Goal: Task Accomplishment & Management: Complete application form

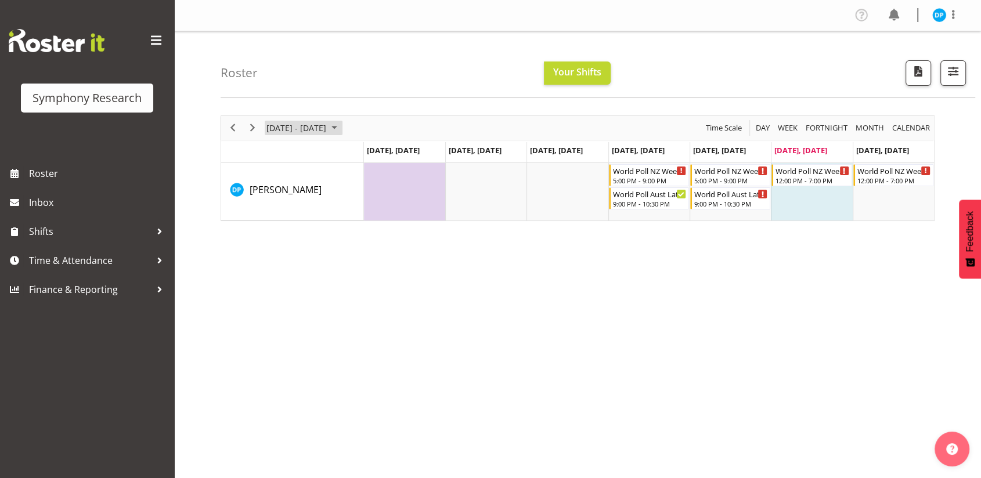
click at [341, 129] on span "September 2025" at bounding box center [334, 128] width 14 height 15
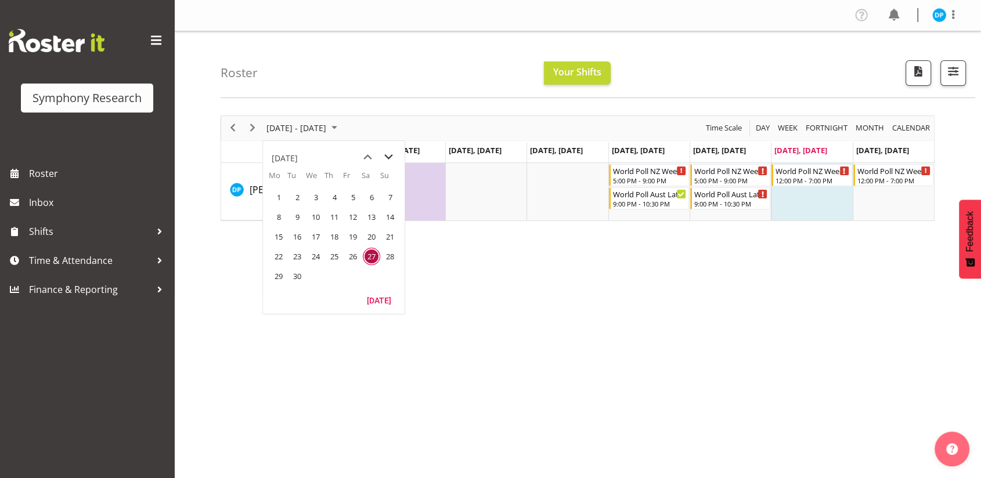
click at [388, 157] on span "next month" at bounding box center [388, 157] width 20 height 21
click at [321, 196] on span "1" at bounding box center [315, 197] width 17 height 17
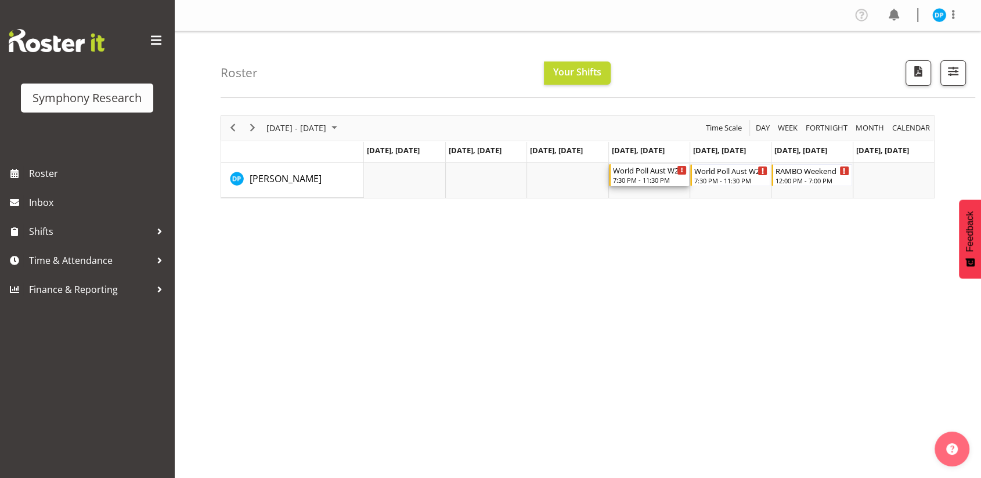
click at [633, 180] on div "7:30 PM - 11:30 PM" at bounding box center [650, 179] width 74 height 9
click at [0, 0] on div at bounding box center [0, 0] width 0 height 0
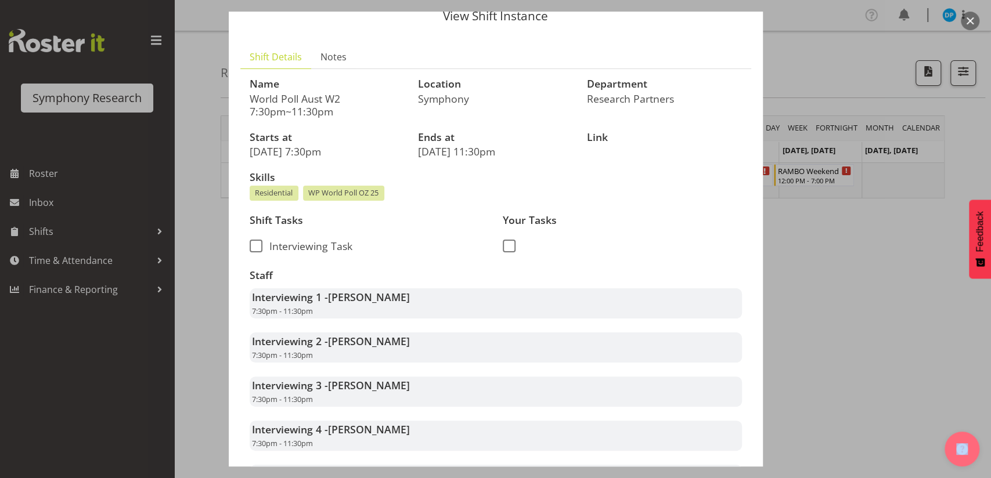
scroll to position [31, 0]
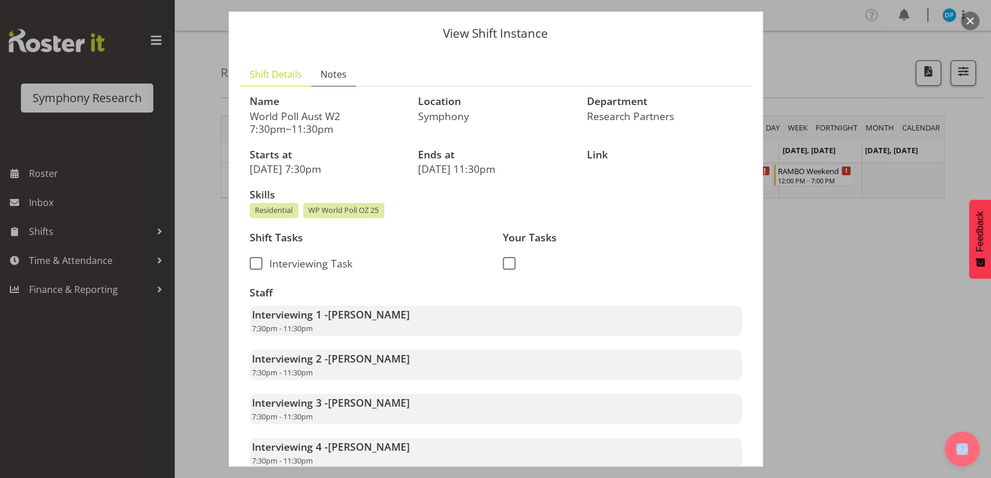
click at [336, 73] on span "Notes" at bounding box center [333, 74] width 26 height 14
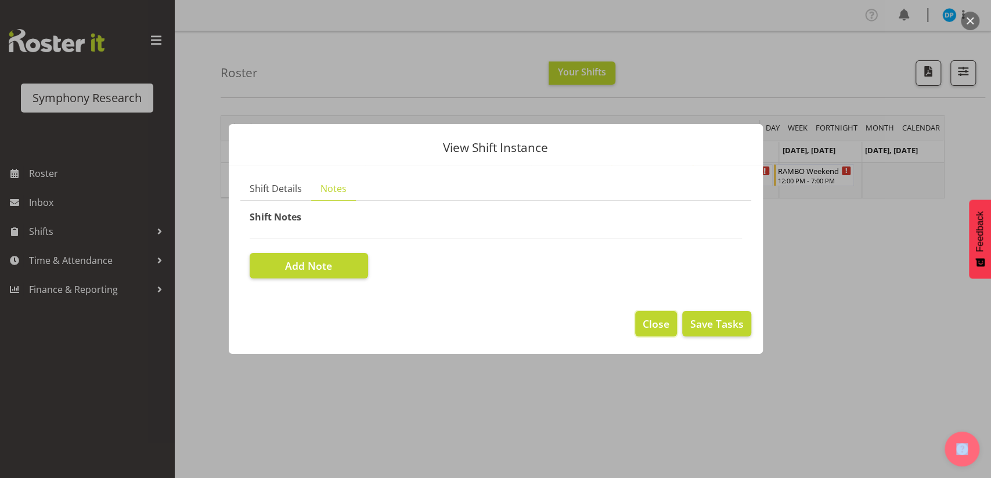
click at [653, 322] on span "Close" at bounding box center [655, 323] width 27 height 15
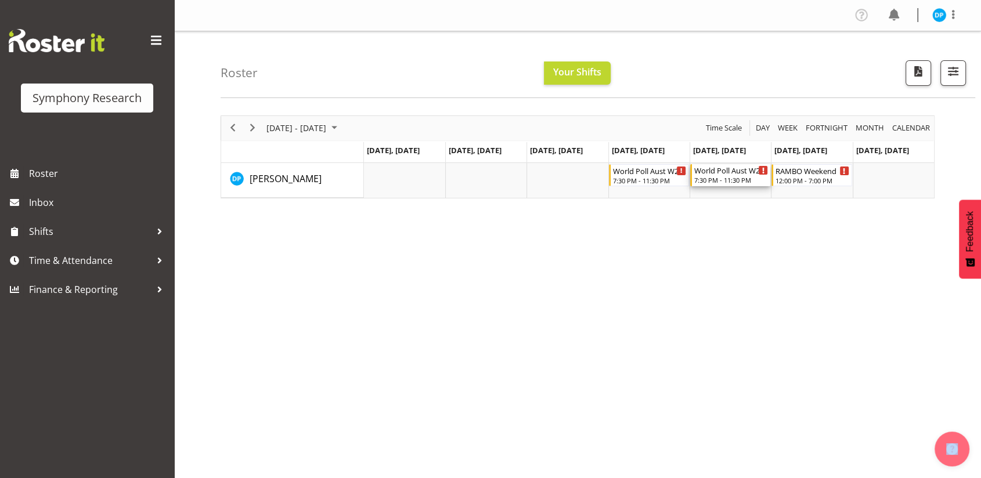
click at [727, 175] on div "World Poll Aust W2 7:30pm~11:30pm 7:30 PM - 11:30 PM" at bounding box center [731, 175] width 74 height 22
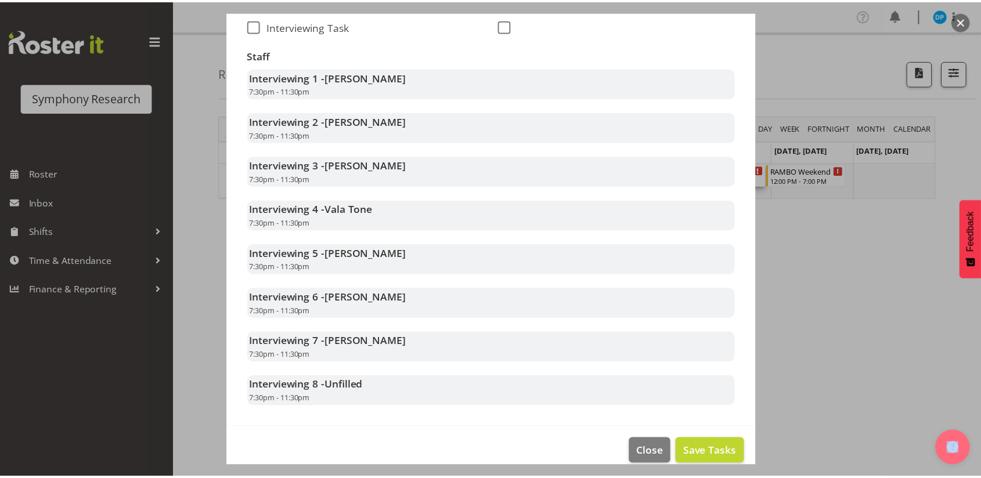
scroll to position [284, 0]
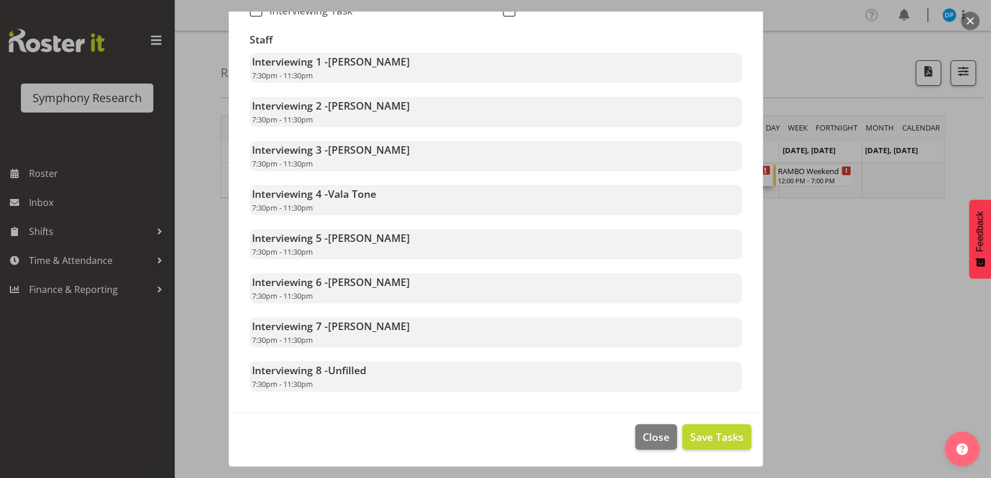
click at [841, 298] on div at bounding box center [495, 239] width 991 height 478
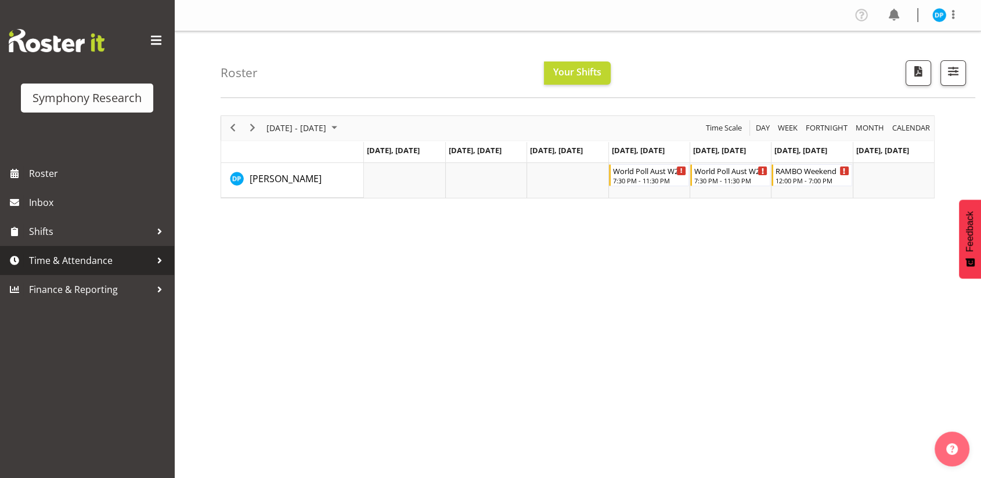
click at [67, 266] on span "Time & Attendance" at bounding box center [90, 260] width 122 height 17
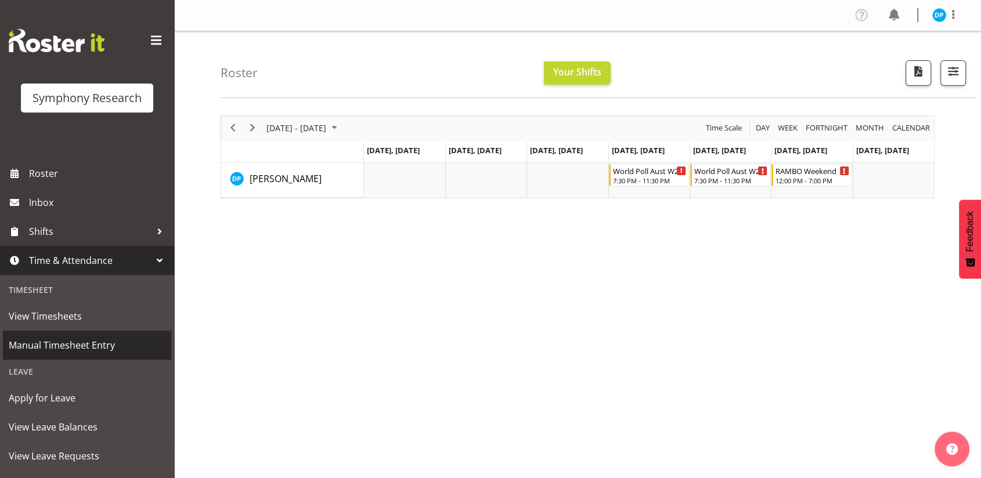
click at [56, 348] on span "Manual Timesheet Entry" at bounding box center [87, 345] width 157 height 17
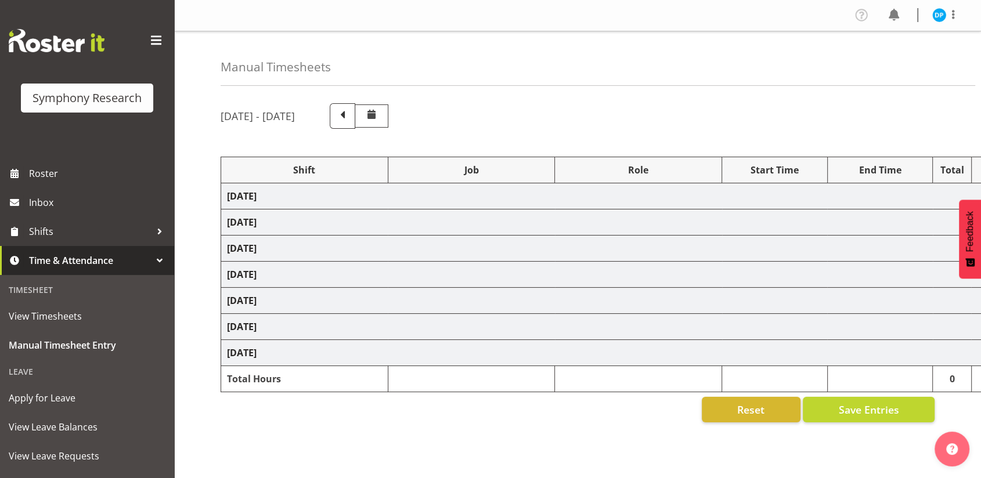
select select "48116"
select select "10527"
select select "47"
select select "57511"
select select "10499"
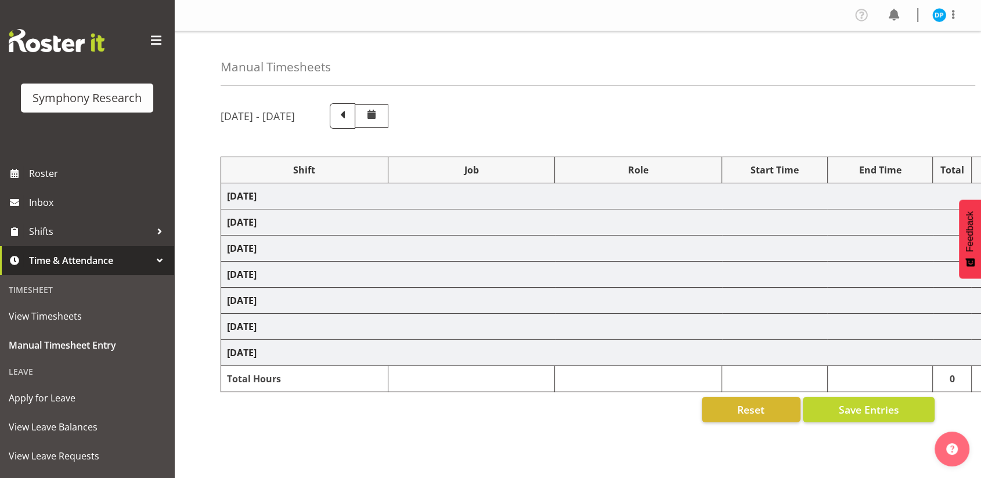
select select "47"
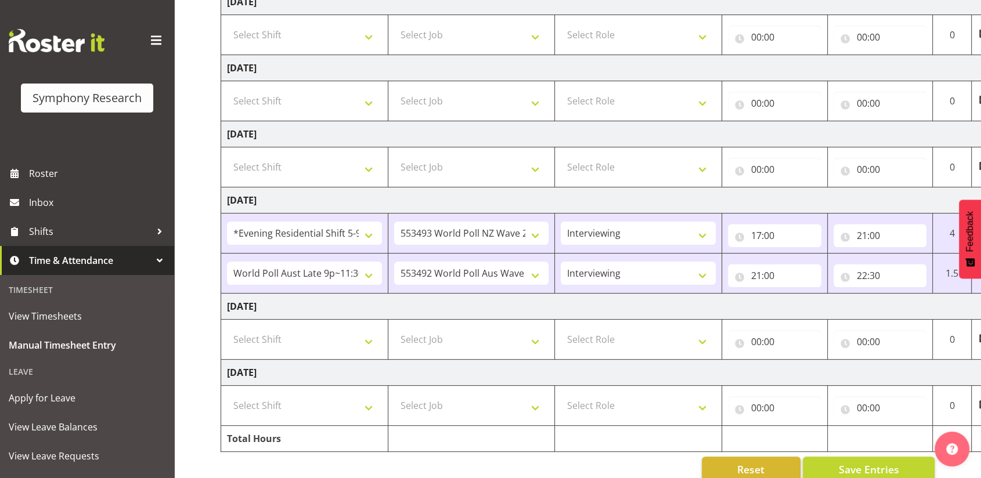
scroll to position [279, 0]
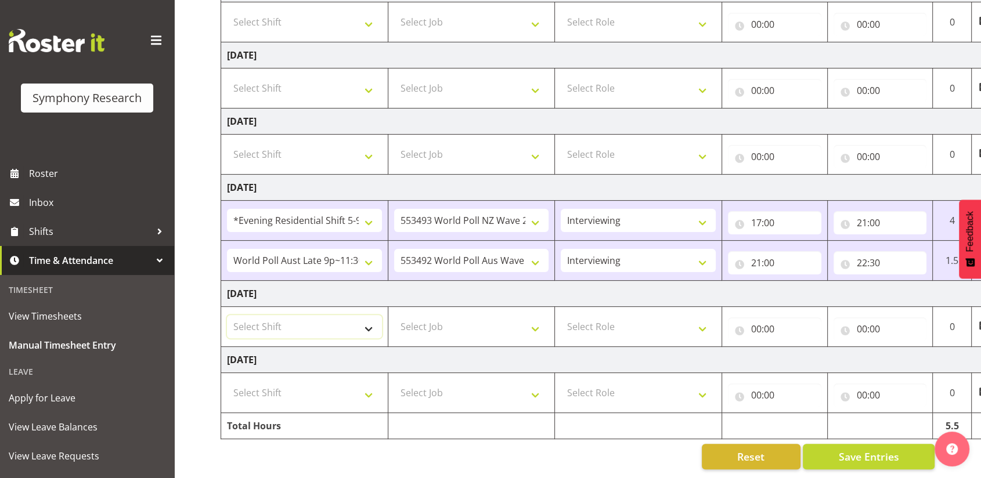
click at [346, 317] on select "Select Shift !!Weekend Residential (Roster IT Shift Label) *Business 9/10am ~ 4…" at bounding box center [304, 326] width 155 height 23
click at [370, 324] on select "Select Shift !!Weekend Residential (Roster IT Shift Label) *Business 9/10am ~ 4…" at bounding box center [304, 326] width 155 height 23
select select "11547"
click at [227, 315] on select "Select Shift !!Weekend Residential (Roster IT Shift Label) *Business 9/10am ~ 4…" at bounding box center [304, 326] width 155 height 23
click at [425, 317] on select "Select Job 550060 IF Admin 553492 World Poll Aus Wave 2 Main 2025 553493 World …" at bounding box center [471, 326] width 155 height 23
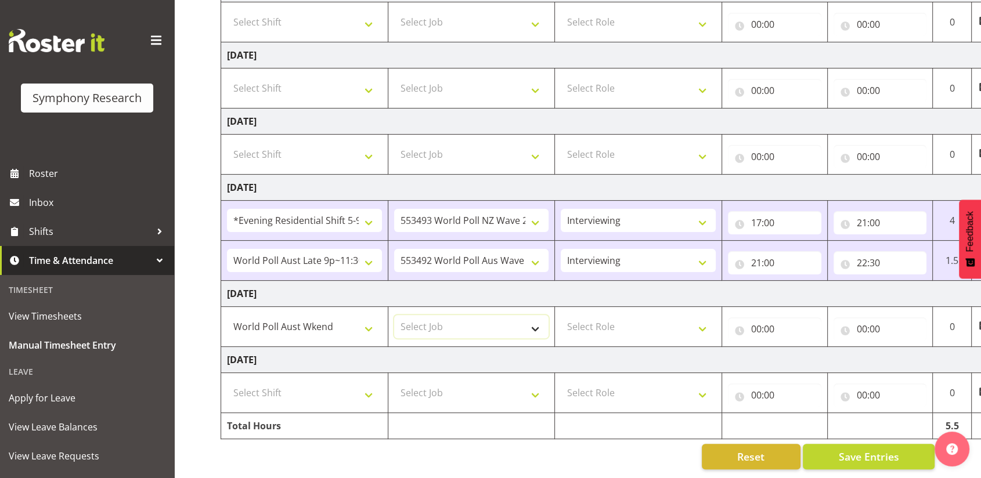
click at [435, 320] on select "Select Job 550060 IF Admin 553492 World Poll Aus Wave 2 Main 2025 553493 World …" at bounding box center [471, 326] width 155 height 23
select select "10499"
click at [394, 315] on select "Select Job 550060 IF Admin 553492 World Poll Aus Wave 2 Main 2025 553493 World …" at bounding box center [471, 326] width 155 height 23
click at [593, 319] on select "Select Role Briefing Interviewing" at bounding box center [638, 326] width 155 height 23
select select "47"
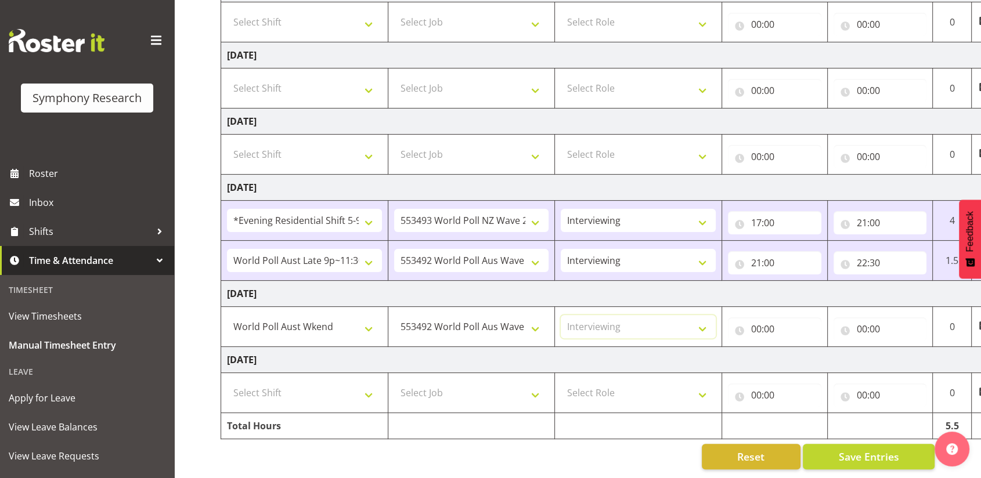
click at [561, 315] on select "Select Role Briefing Interviewing" at bounding box center [638, 326] width 155 height 23
click at [757, 322] on input "00:00" at bounding box center [774, 328] width 93 height 23
click at [805, 355] on select "00 01 02 03 04 05 06 07 08 09 10 11 12 13 14 15 16 17 18 19 20 21 22 23" at bounding box center [807, 359] width 26 height 23
select select "12"
click at [794, 348] on select "00 01 02 03 04 05 06 07 08 09 10 11 12 13 14 15 16 17 18 19 20 21 22 23" at bounding box center [807, 359] width 26 height 23
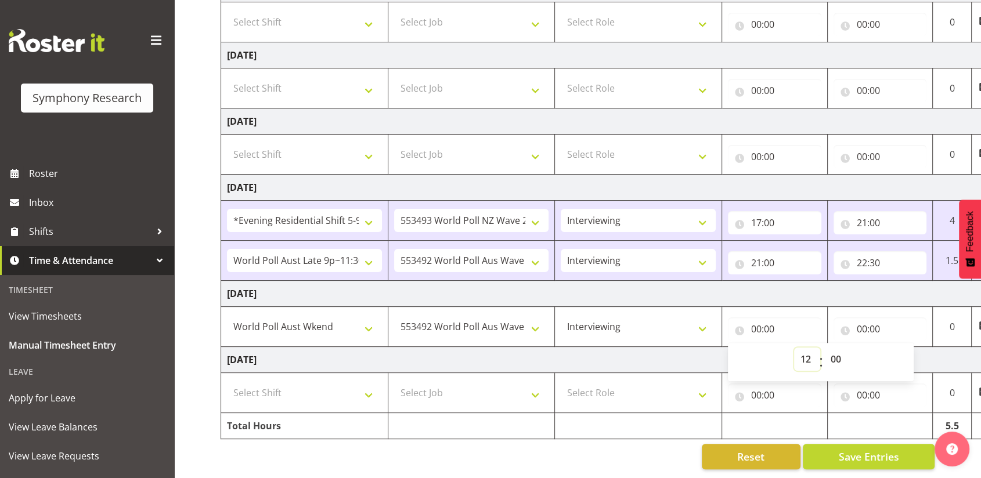
type input "12:00"
click at [863, 320] on input "00:00" at bounding box center [879, 328] width 93 height 23
click at [912, 352] on select "00 01 02 03 04 05 06 07 08 09 10 11 12 13 14 15 16 17 18 19 20 21 22 23" at bounding box center [913, 359] width 26 height 23
select select "19"
click at [900, 348] on select "00 01 02 03 04 05 06 07 08 09 10 11 12 13 14 15 16 17 18 19 20 21 22 23" at bounding box center [913, 359] width 26 height 23
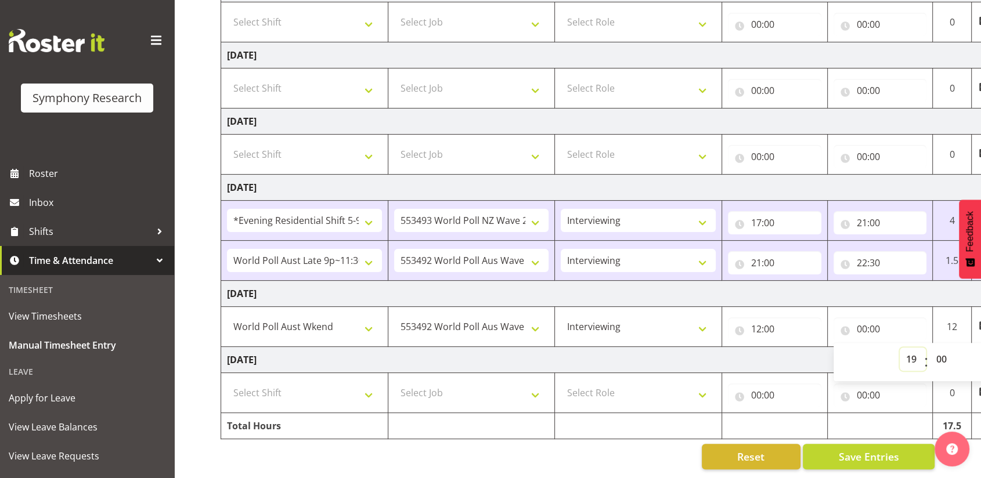
type input "19:00"
click at [832, 444] on button "Save Entries" at bounding box center [869, 457] width 132 height 26
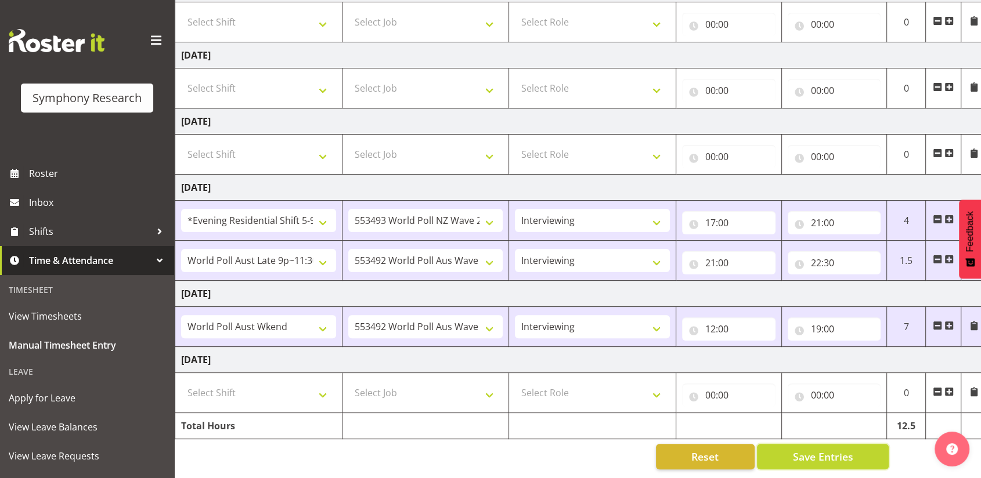
scroll to position [0, 52]
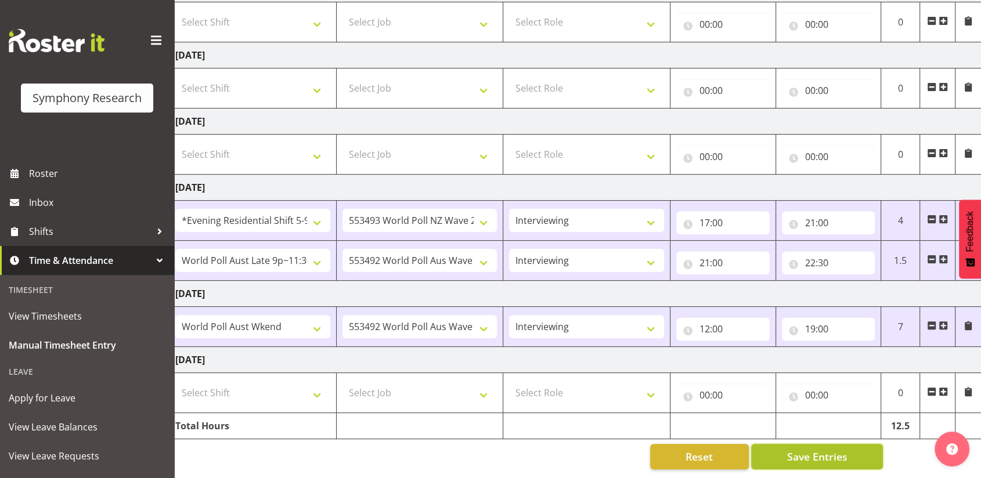
click at [791, 449] on span "Save Entries" at bounding box center [816, 456] width 60 height 15
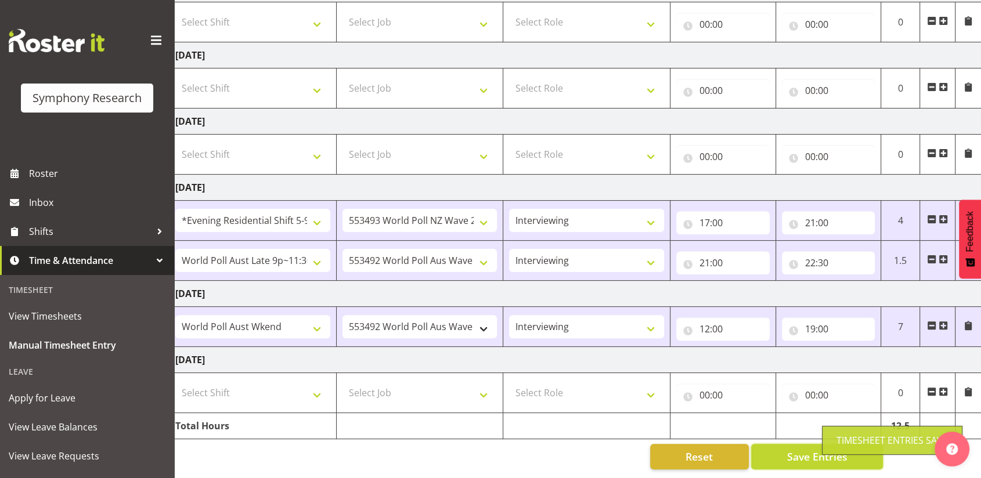
scroll to position [0, 0]
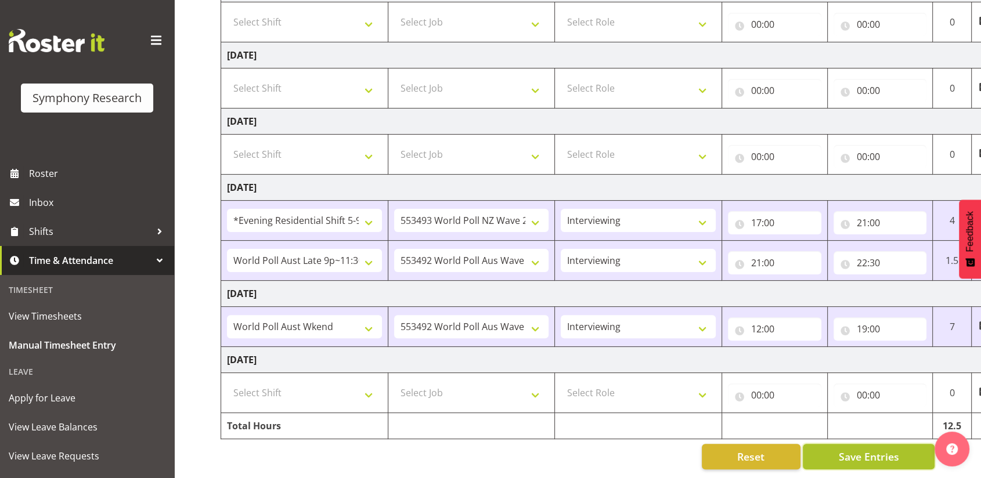
click at [845, 449] on span "Save Entries" at bounding box center [868, 456] width 60 height 15
